Goal: Task Accomplishment & Management: Use online tool/utility

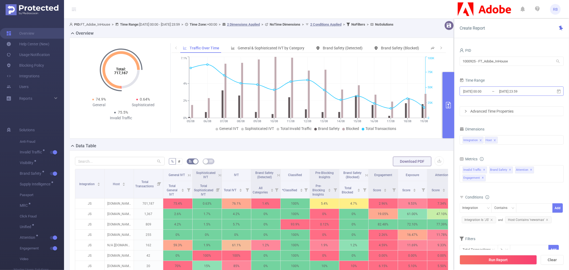
click at [490, 93] on input "2025-08-05 00:00" at bounding box center [484, 91] width 43 height 7
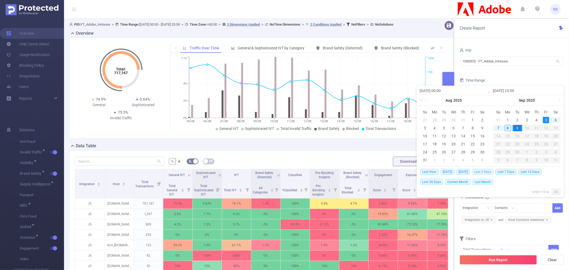
click at [486, 172] on span "Last 3 Days" at bounding box center [482, 172] width 21 height 6
type input "2025-09-05 00:00"
type input "2025-09-08 23:59"
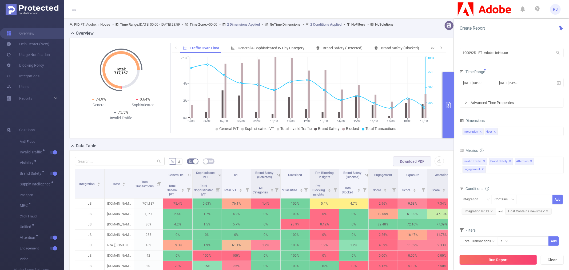
click at [484, 255] on button "Run Report" at bounding box center [498, 260] width 77 height 10
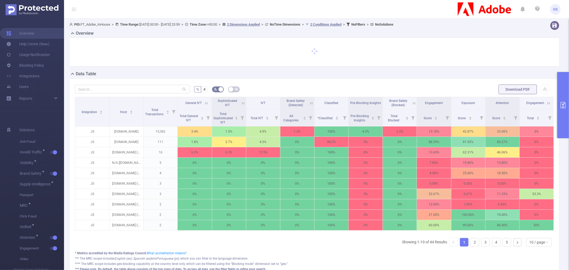
click at [205, 103] on icon at bounding box center [206, 103] width 2 height 2
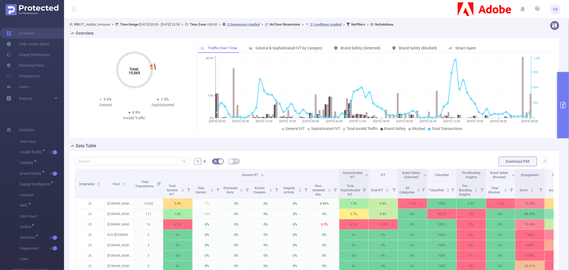
scroll to position [59, 0]
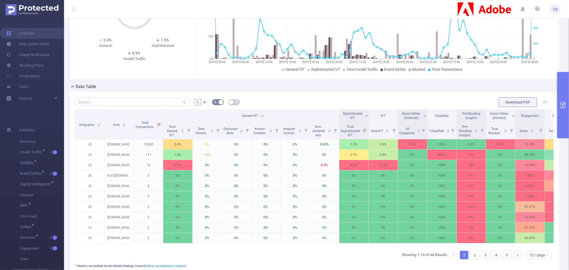
click at [562, 115] on button "primary" at bounding box center [563, 105] width 12 height 66
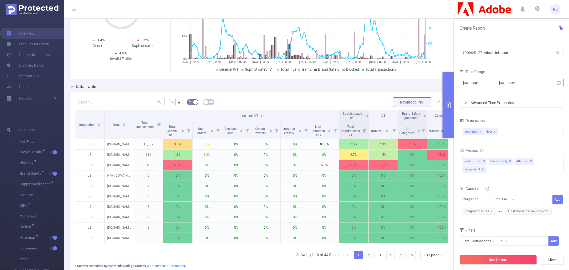
click at [481, 81] on input "2025-09-05 00:00" at bounding box center [484, 82] width 43 height 7
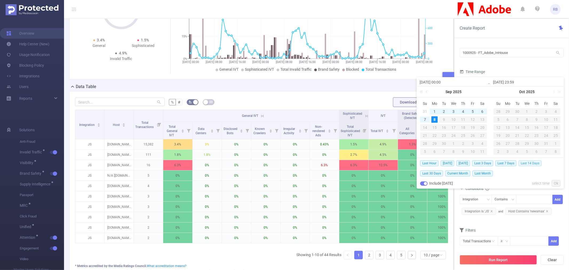
click at [530, 163] on span "Last 14 Days" at bounding box center [530, 163] width 23 height 6
type input "2025-08-25 00:00"
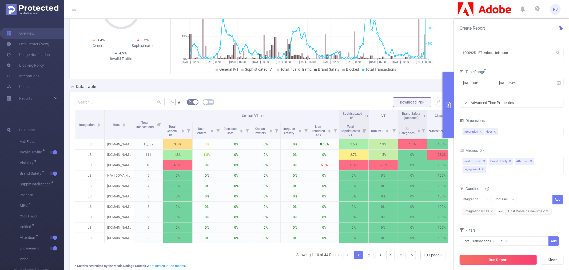
click at [495, 262] on button "Run Report" at bounding box center [498, 260] width 77 height 10
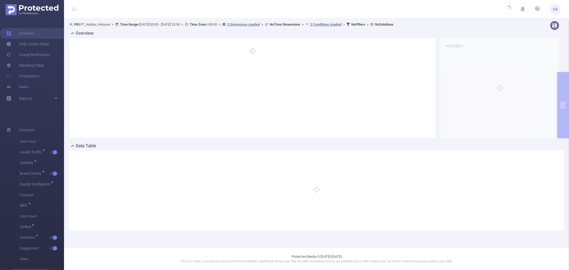
scroll to position [0, 0]
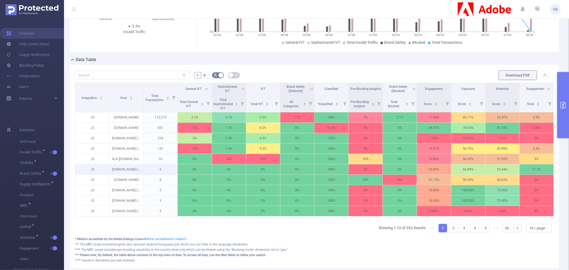
scroll to position [89, 0]
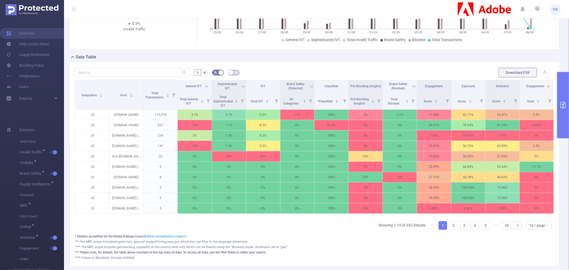
click at [206, 83] on th "General IVT" at bounding box center [195, 86] width 34 height 12
click at [205, 86] on icon at bounding box center [206, 86] width 5 height 5
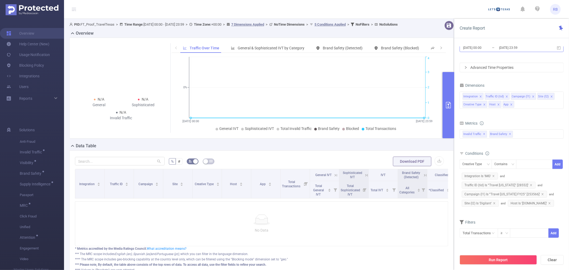
click at [482, 47] on input "2025-09-01 00:00" at bounding box center [484, 47] width 43 height 7
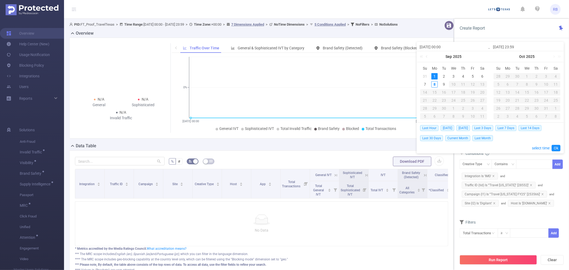
click at [524, 220] on div "Filters" at bounding box center [512, 223] width 104 height 9
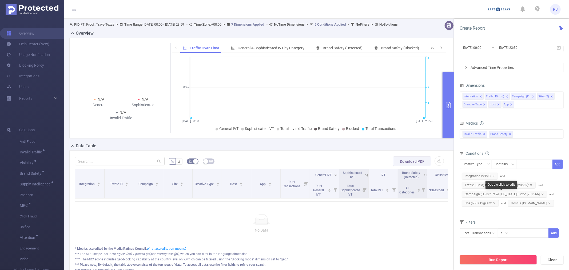
click at [542, 194] on icon "icon: close" at bounding box center [543, 194] width 2 height 2
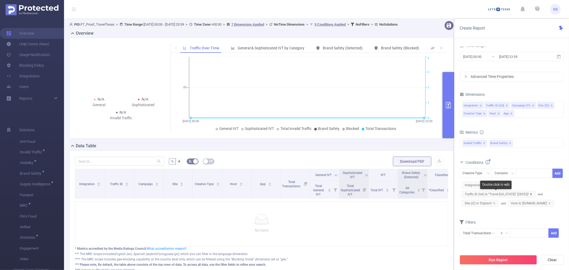
click at [530, 194] on icon "icon: close" at bounding box center [531, 194] width 3 height 3
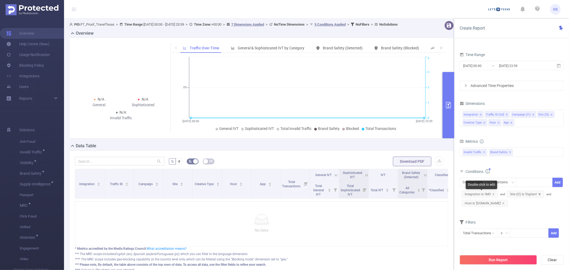
click at [494, 194] on icon "icon: close" at bounding box center [493, 194] width 3 height 3
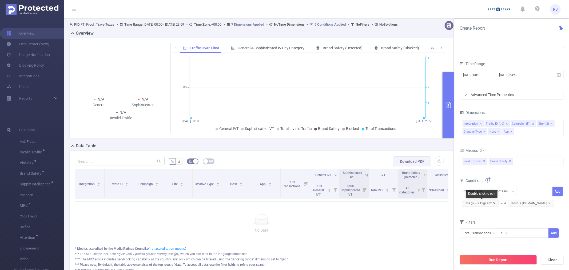
click at [494, 204] on icon "icon: close" at bounding box center [494, 203] width 2 height 2
click at [489, 263] on button "Run Report" at bounding box center [498, 260] width 77 height 10
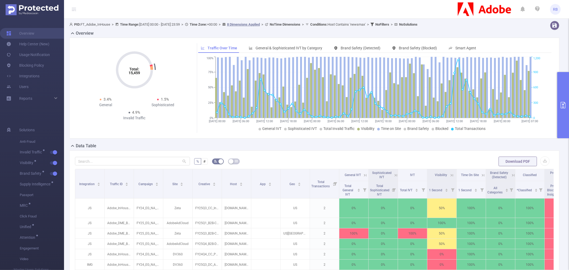
scroll to position [0, 148]
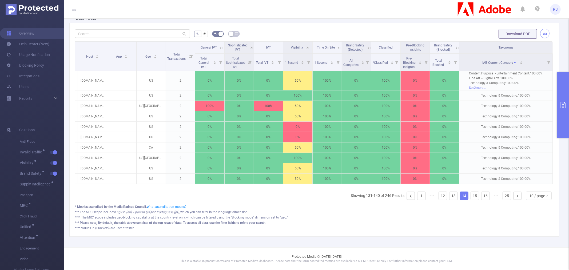
click at [540, 29] on button "button" at bounding box center [544, 33] width 9 height 9
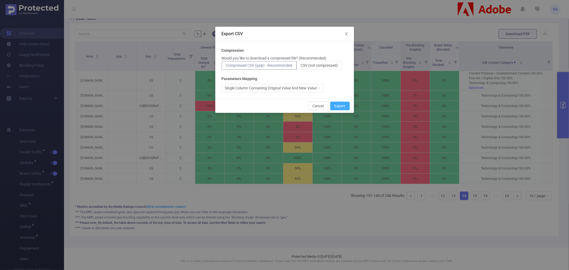
click at [342, 105] on button "Export" at bounding box center [339, 106] width 19 height 9
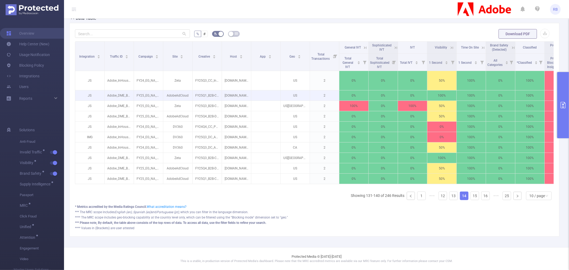
scroll to position [0, 0]
